Goal: Task Accomplishment & Management: Manage account settings

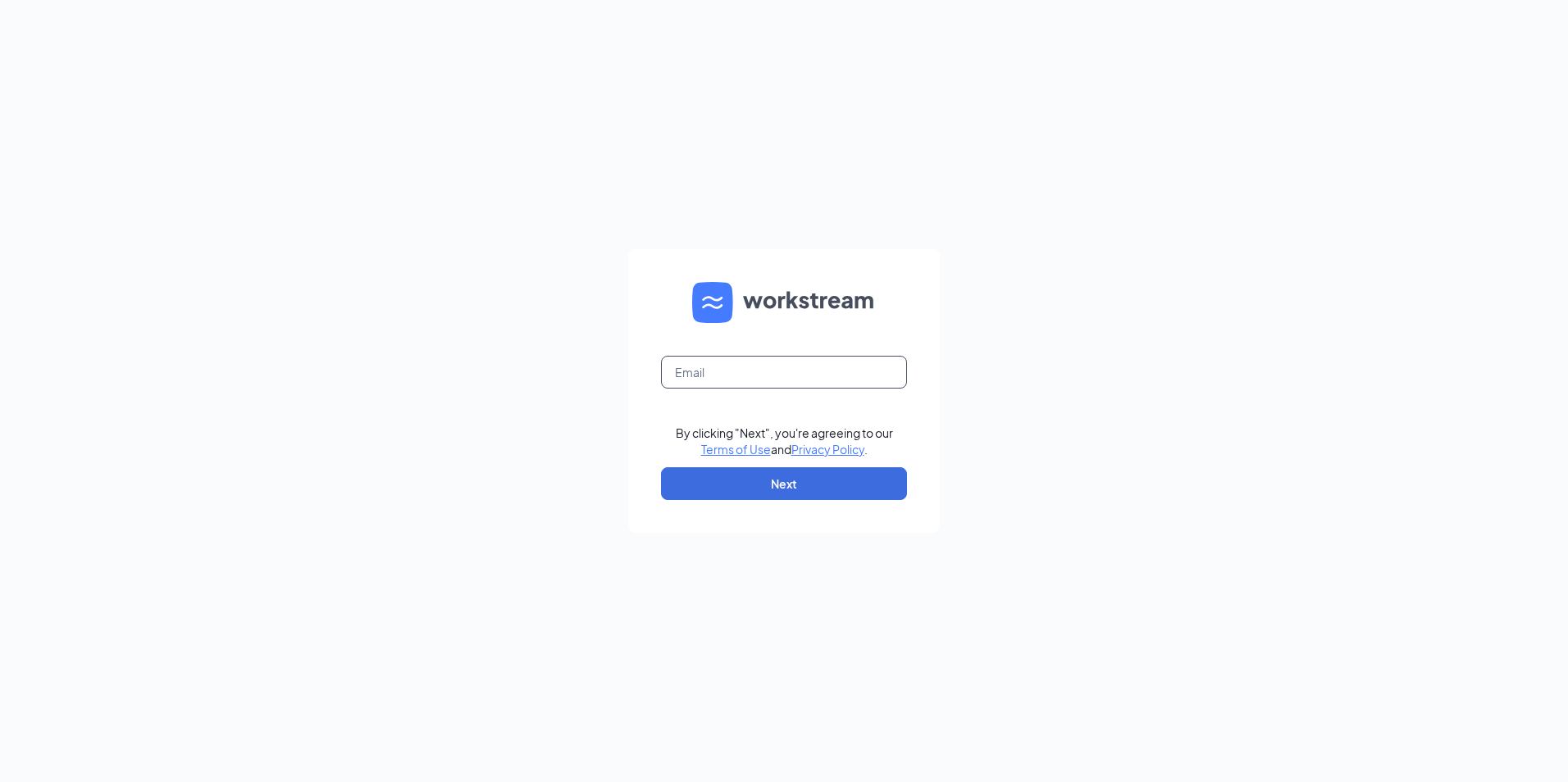
click at [733, 370] on input "text" at bounding box center [784, 372] width 246 height 33
type input "hbumgarner@ddcoastal.com"
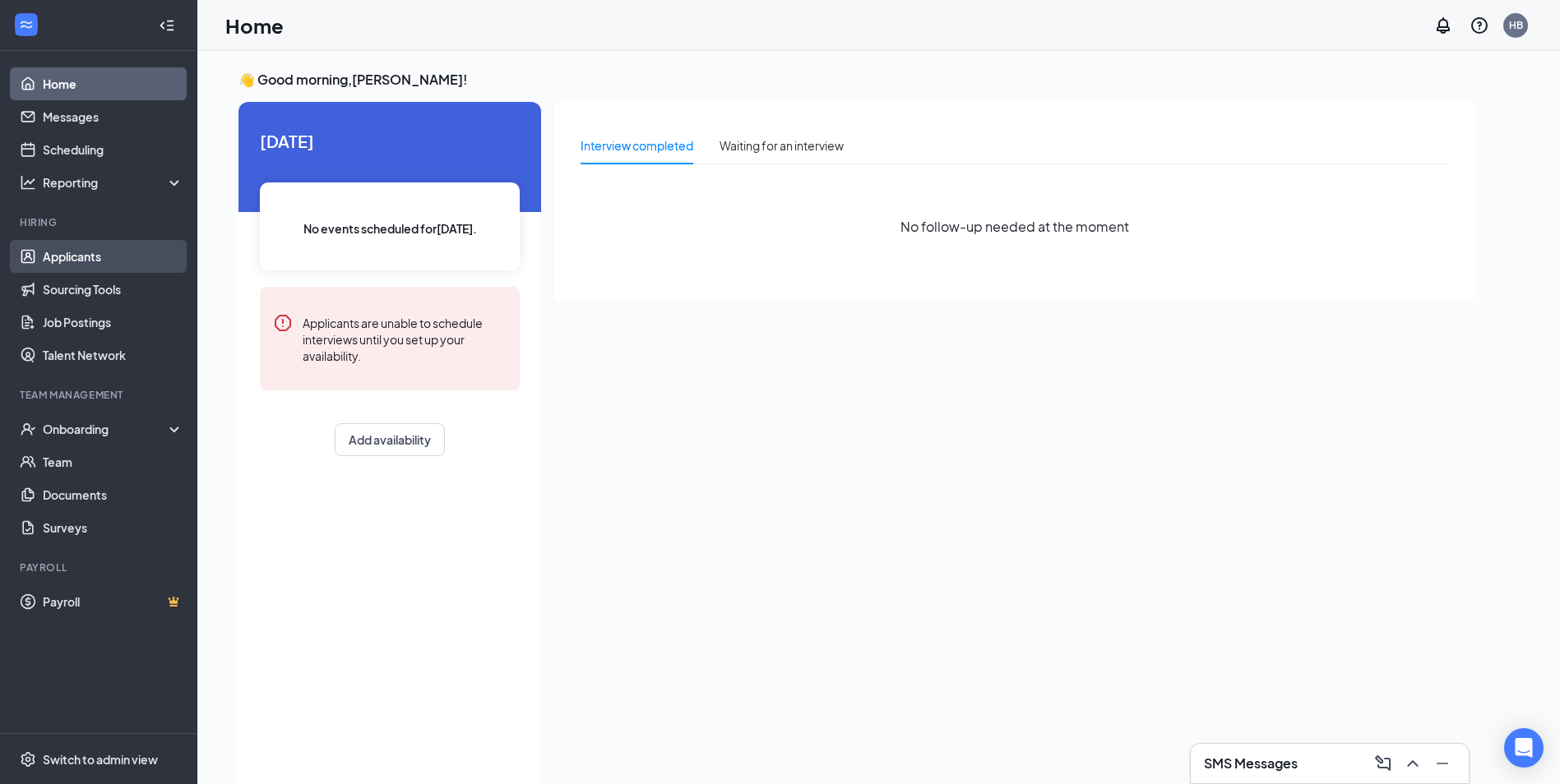
click at [122, 257] on link "Applicants" at bounding box center [113, 256] width 140 height 33
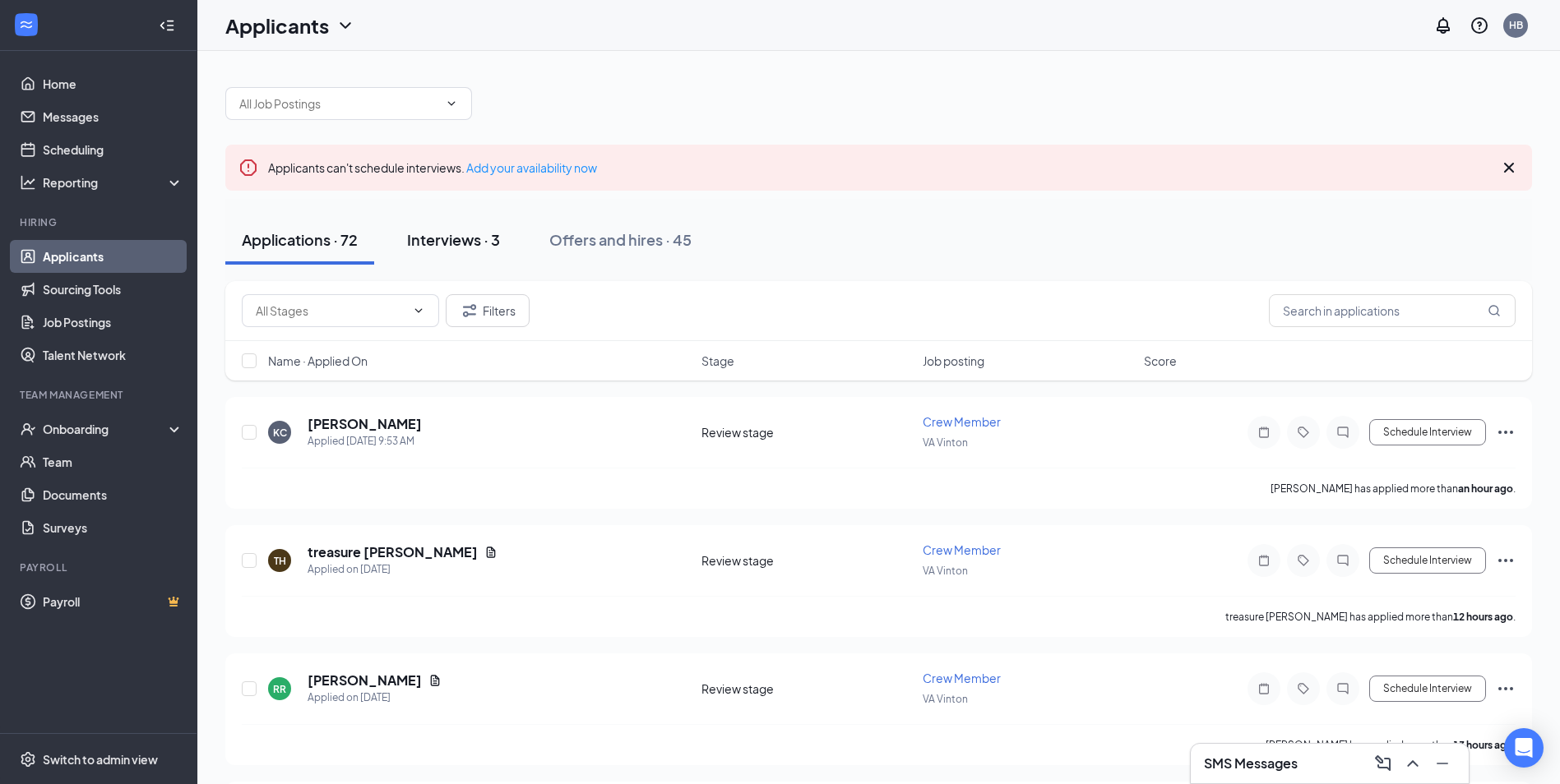
click at [437, 240] on div "Interviews · 3" at bounding box center [453, 240] width 93 height 21
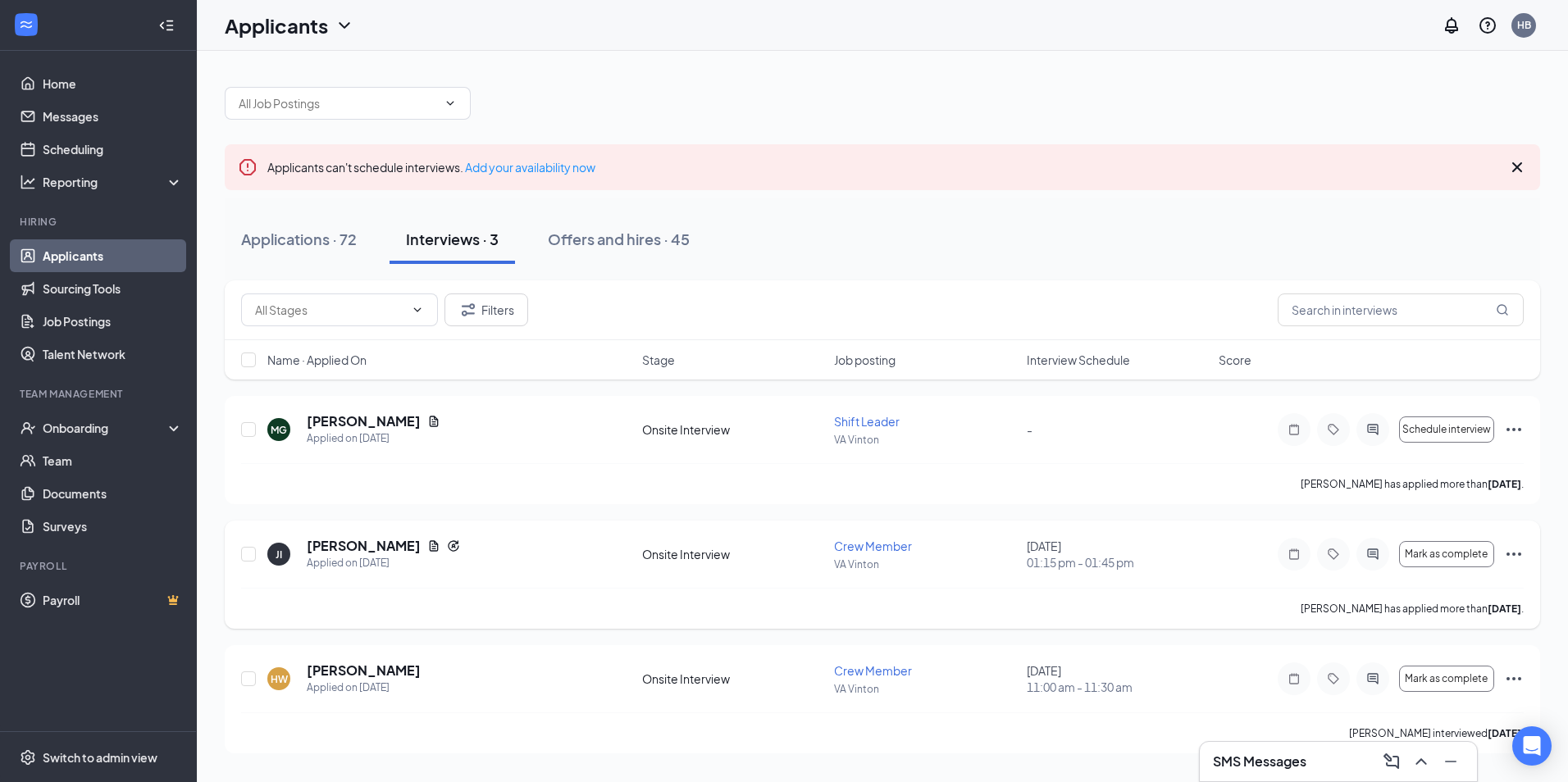
click at [1515, 553] on icon "Ellipses" at bounding box center [1514, 554] width 20 height 20
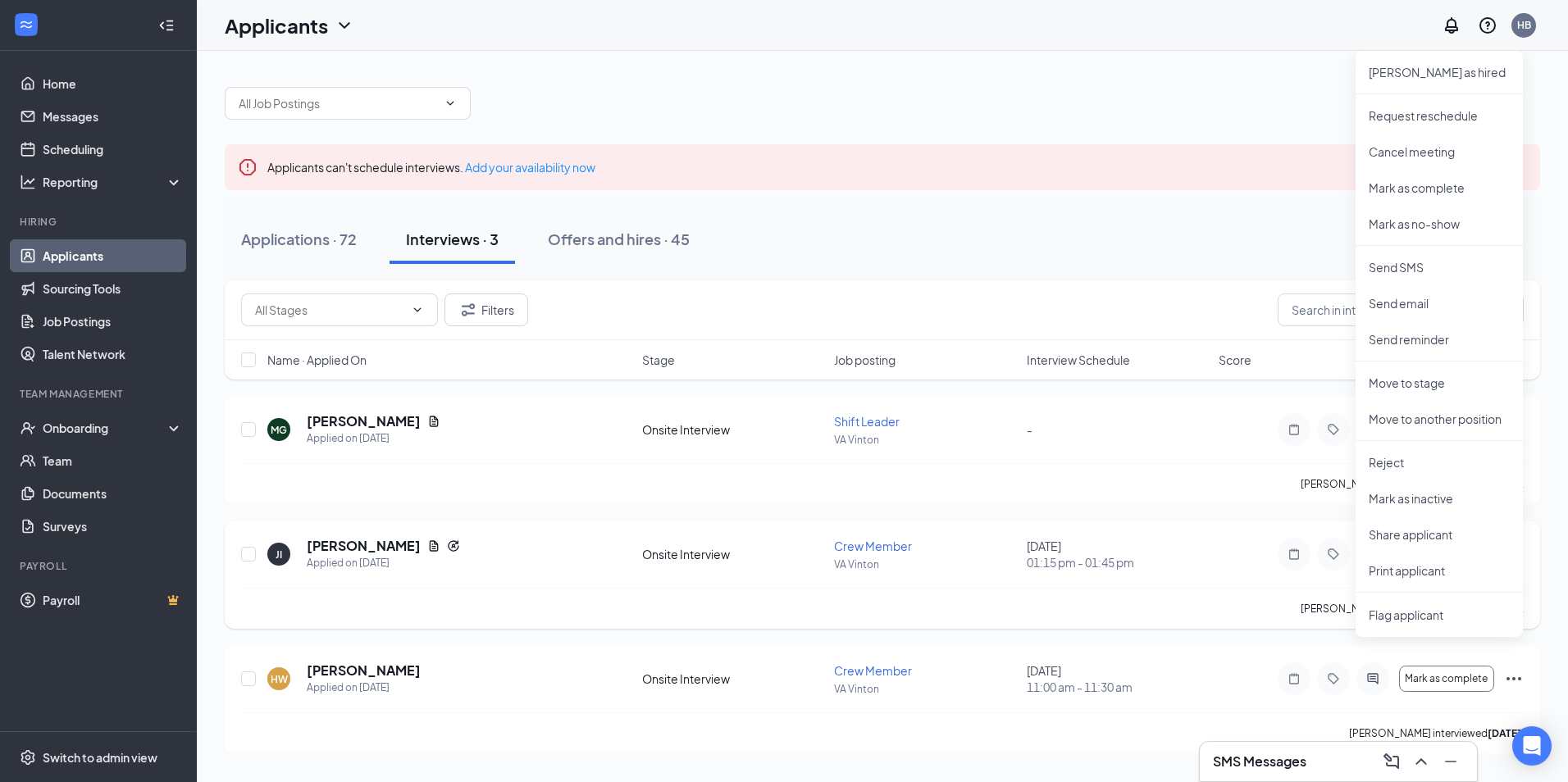
click at [1226, 618] on div "[PERSON_NAME] has applied more than [DATE] ." at bounding box center [883, 607] width 1283 height 41
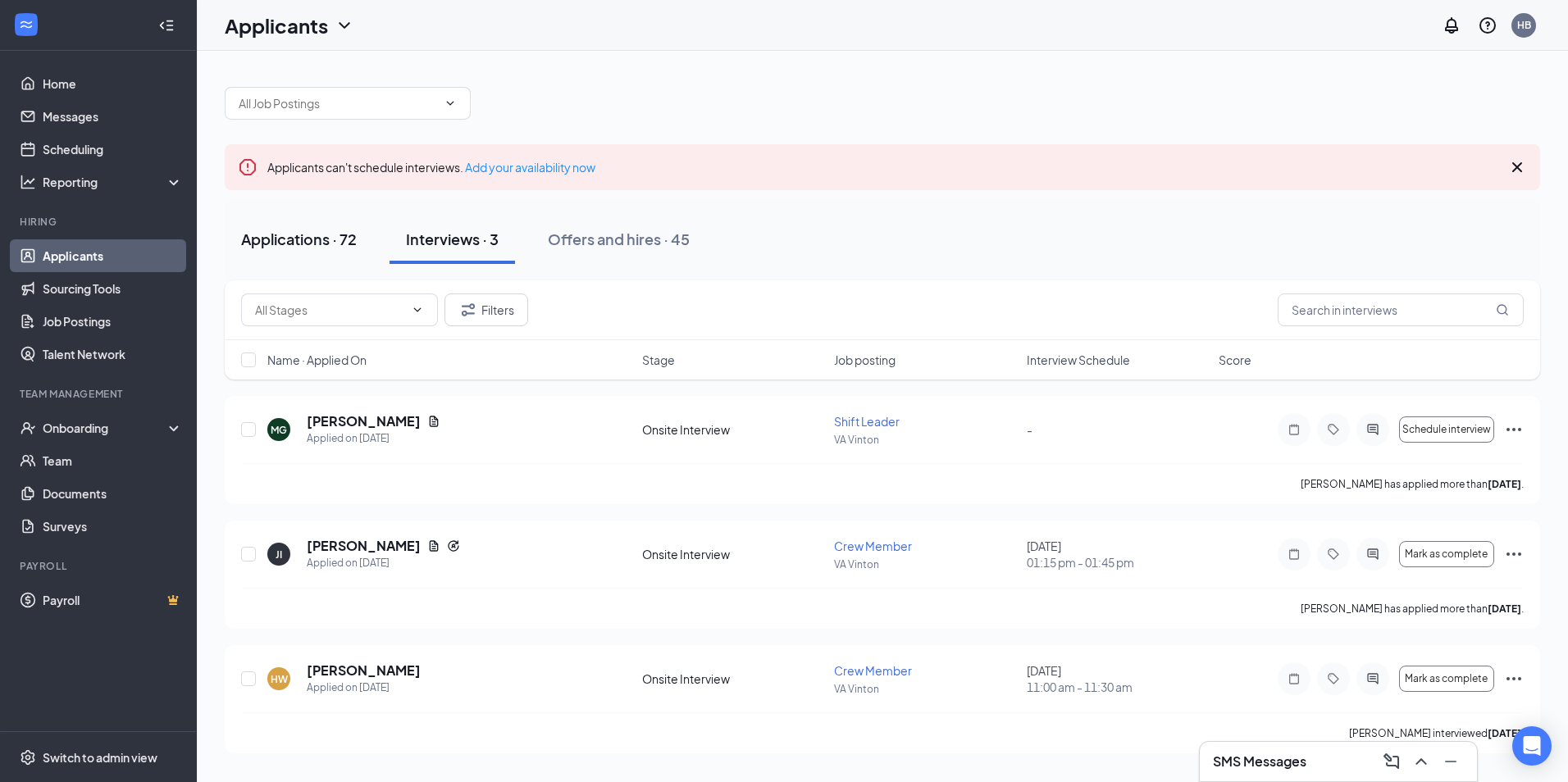
click at [315, 235] on div "Applications · 72" at bounding box center [299, 239] width 116 height 21
